Goal: Communication & Community: Answer question/provide support

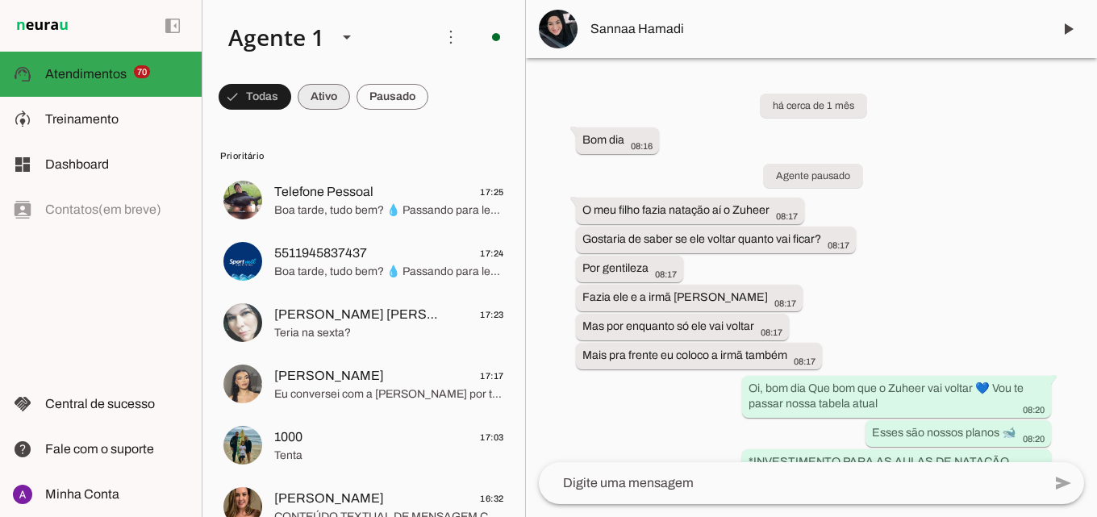
click at [332, 91] on span at bounding box center [324, 96] width 52 height 39
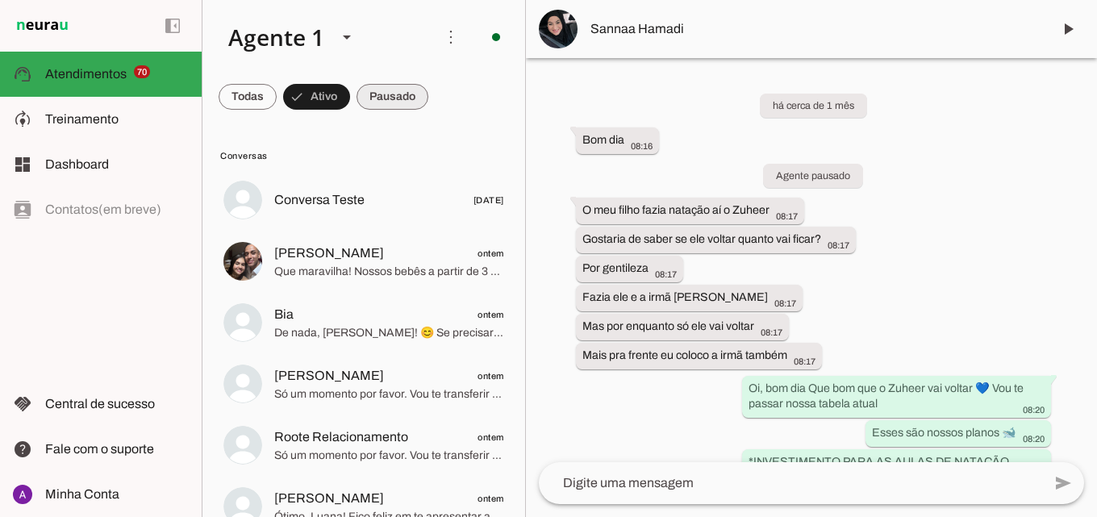
click at [385, 109] on span at bounding box center [393, 96] width 72 height 39
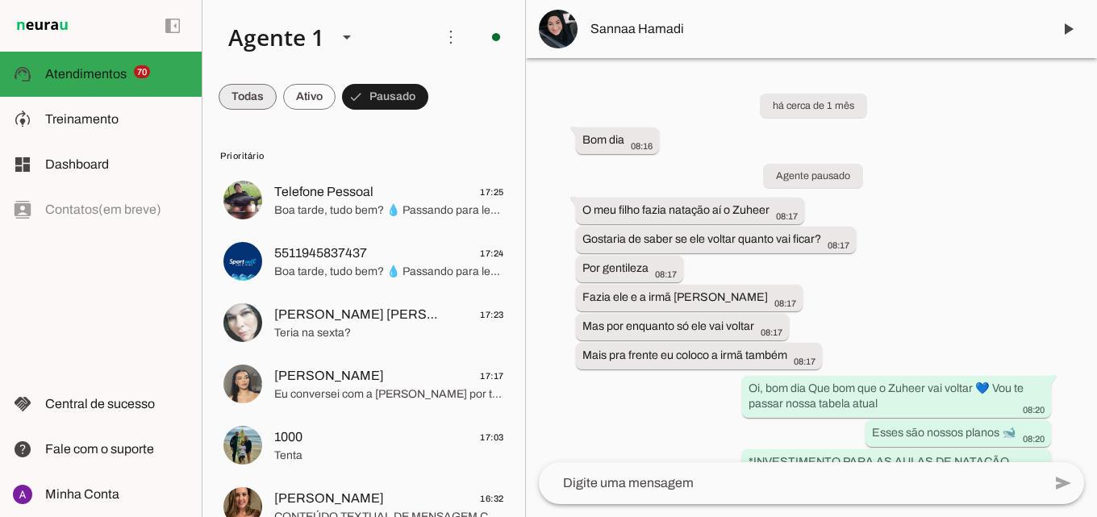
click at [261, 104] on span at bounding box center [248, 96] width 58 height 39
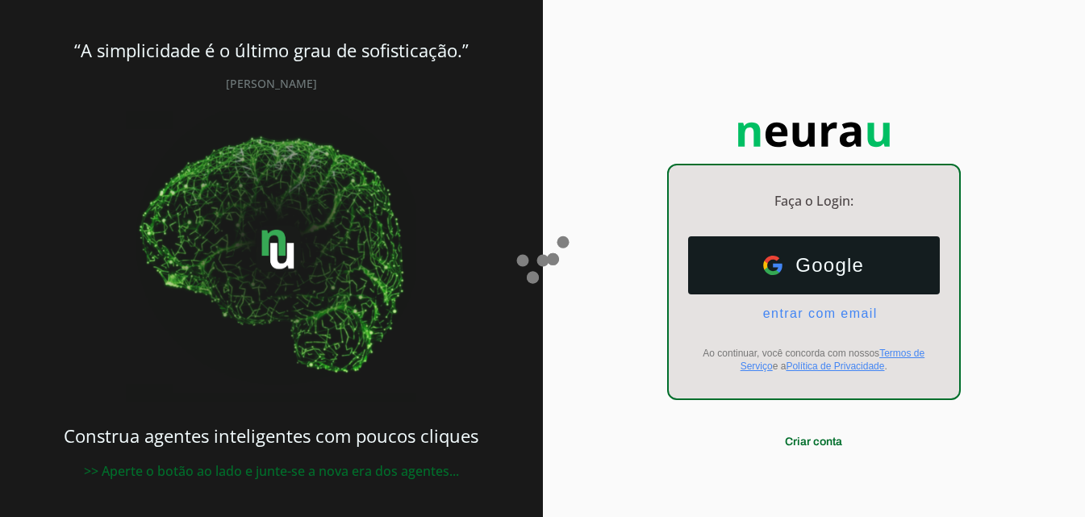
click at [842, 259] on span "Google" at bounding box center [823, 265] width 81 height 23
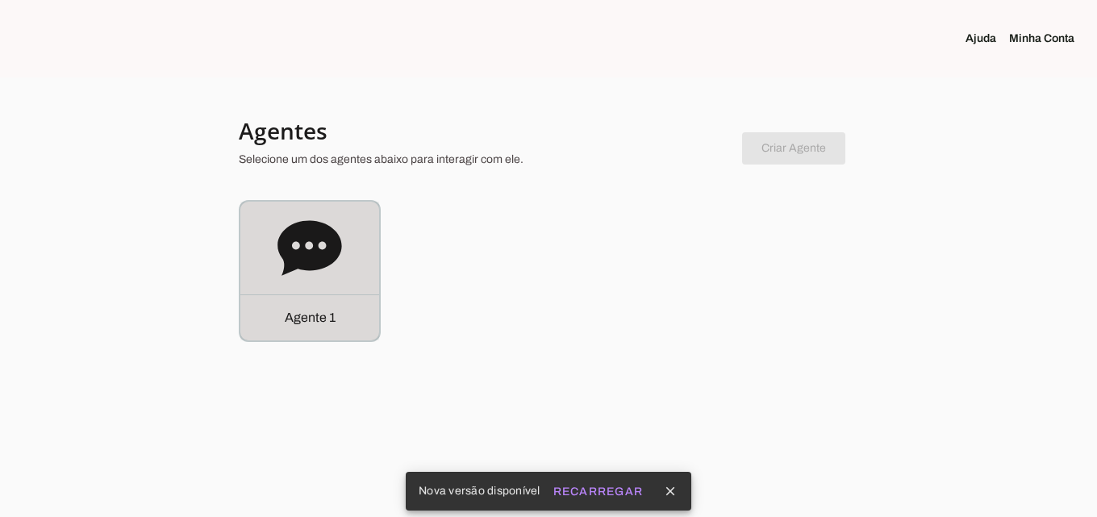
click at [289, 276] on icon at bounding box center [310, 248] width 65 height 65
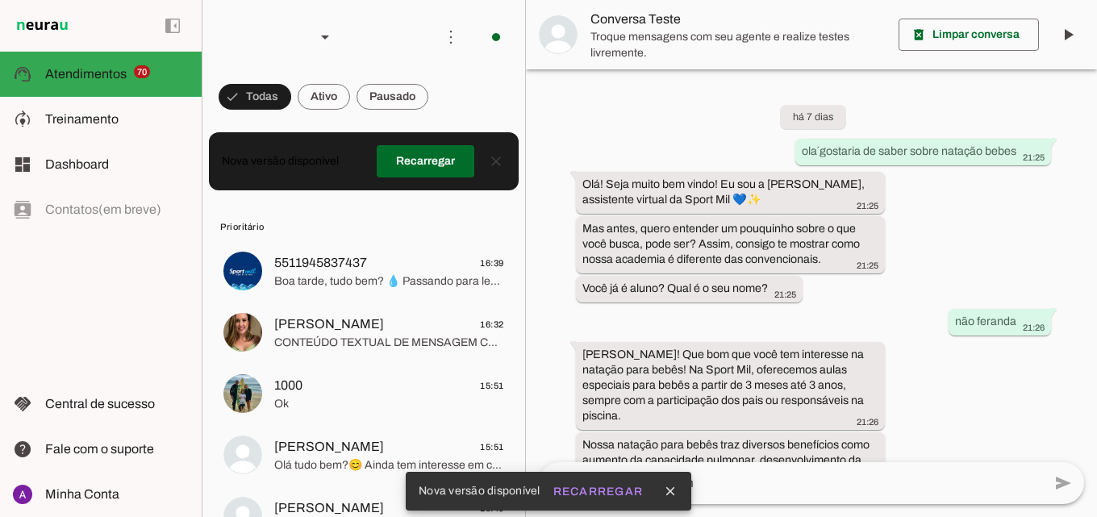
scroll to position [637, 0]
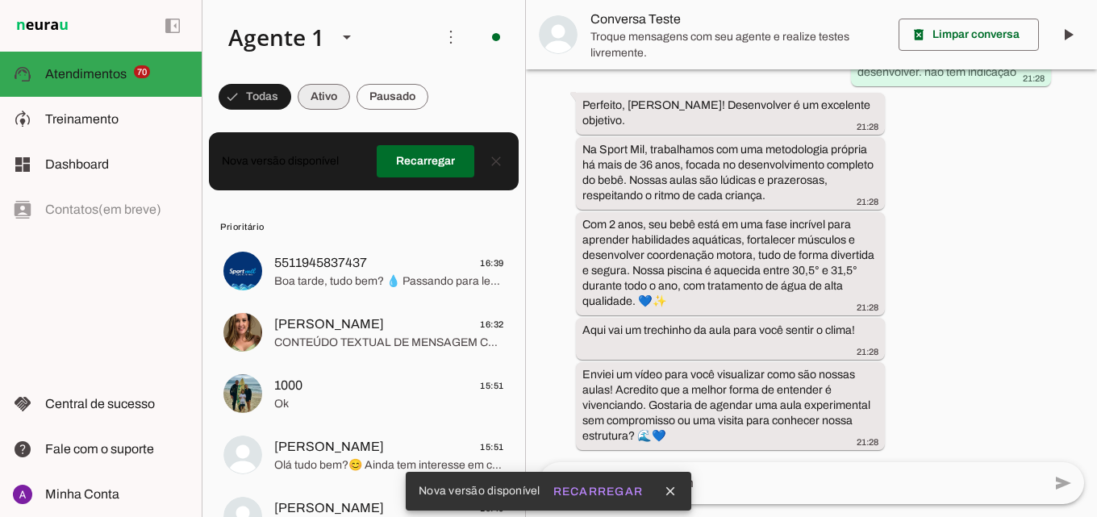
drag, startPoint x: 344, startPoint y: 98, endPoint x: 386, endPoint y: 195, distance: 106.3
click at [345, 98] on span at bounding box center [324, 96] width 52 height 39
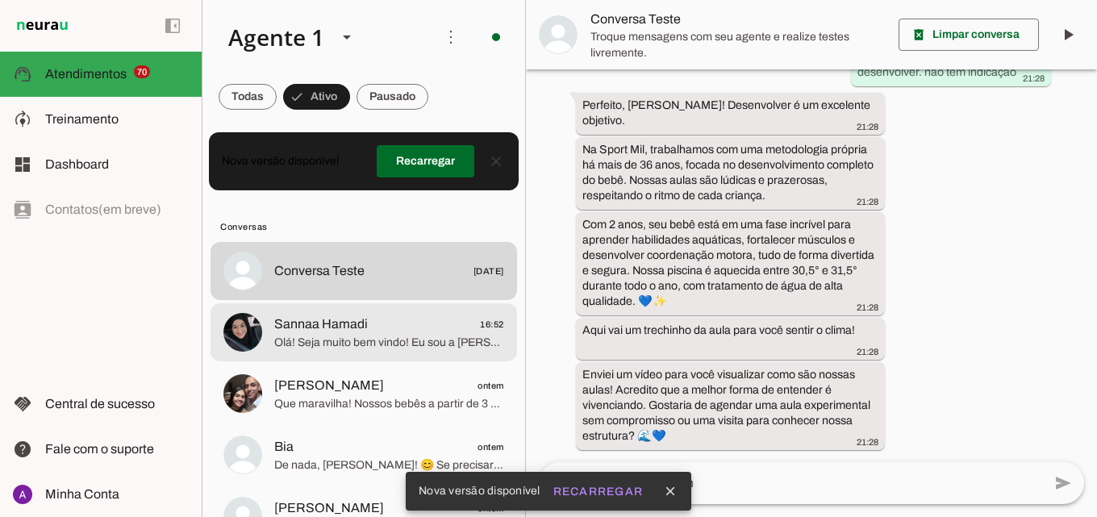
click at [381, 354] on md-item "Sannaa Hamadi 16:52 Olá! Seja muito bem vindo! Eu sou a [PERSON_NAME], assisten…" at bounding box center [364, 332] width 307 height 58
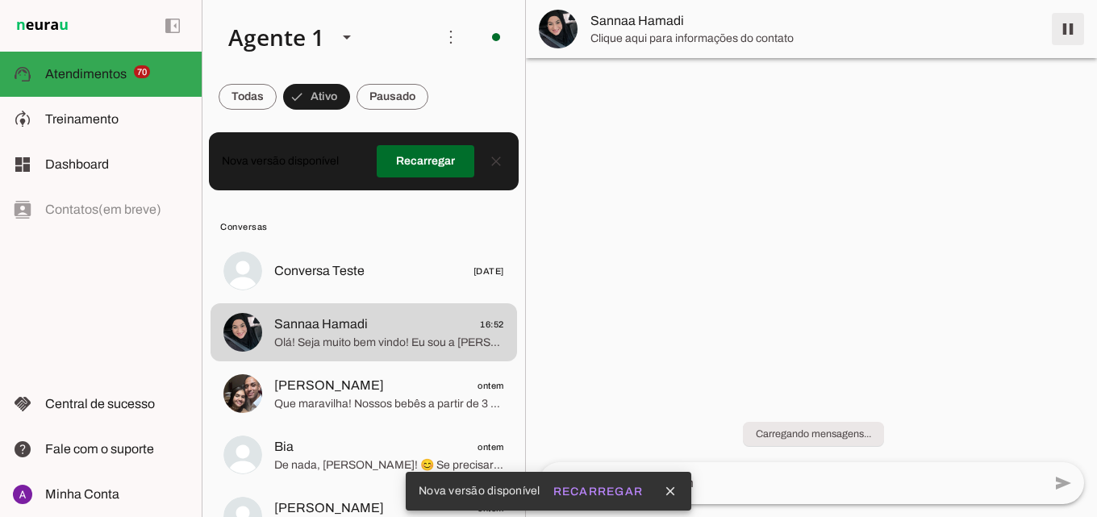
click at [1060, 31] on span at bounding box center [1068, 29] width 39 height 39
